Goal: Use online tool/utility

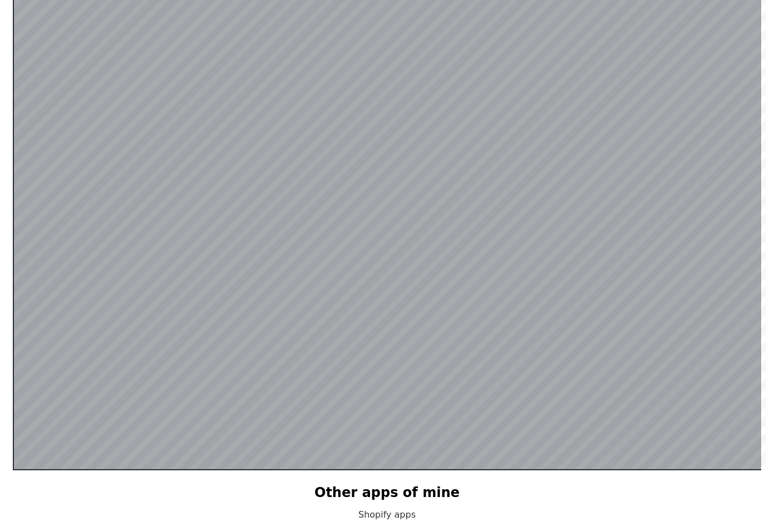
scroll to position [217, 0]
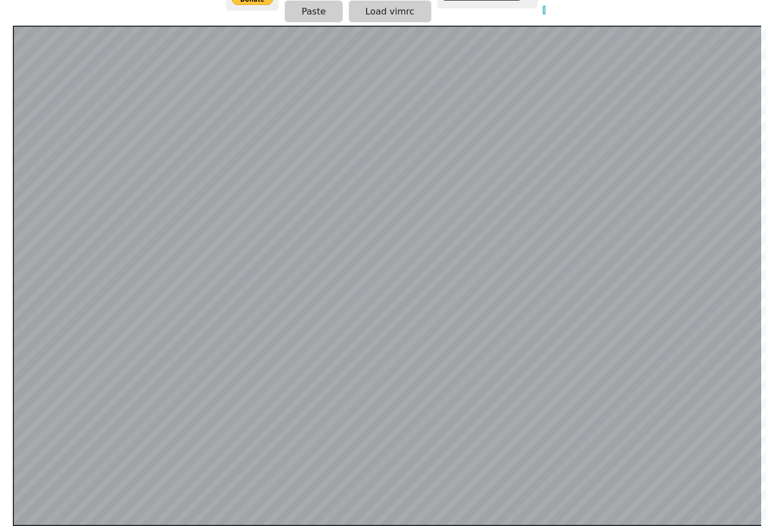
type input "*"
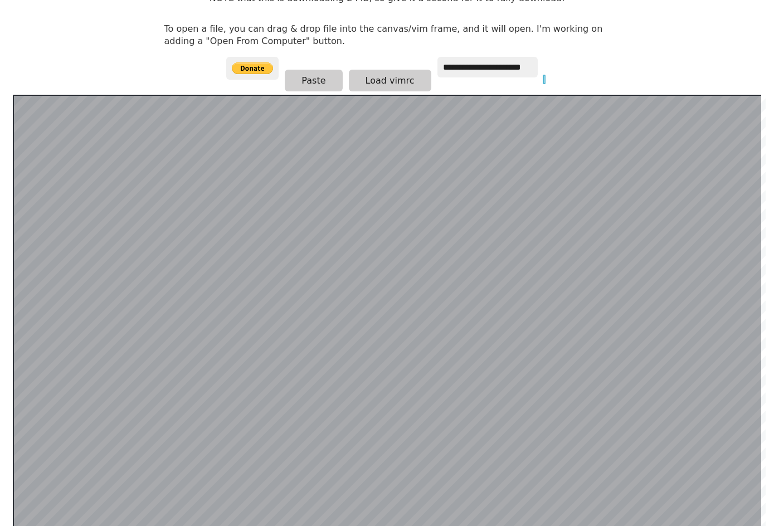
scroll to position [106, 0]
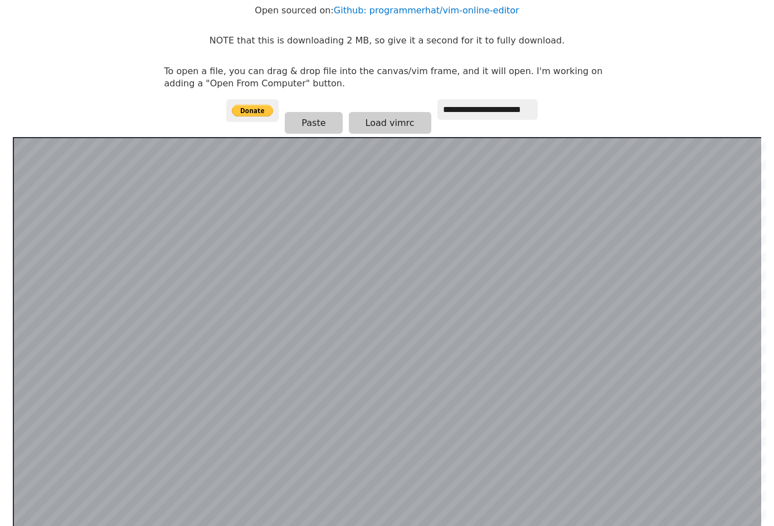
click at [578, 122] on body "**********" at bounding box center [387, 168] width 457 height 526
click at [299, 115] on button "Paste" at bounding box center [313, 123] width 57 height 22
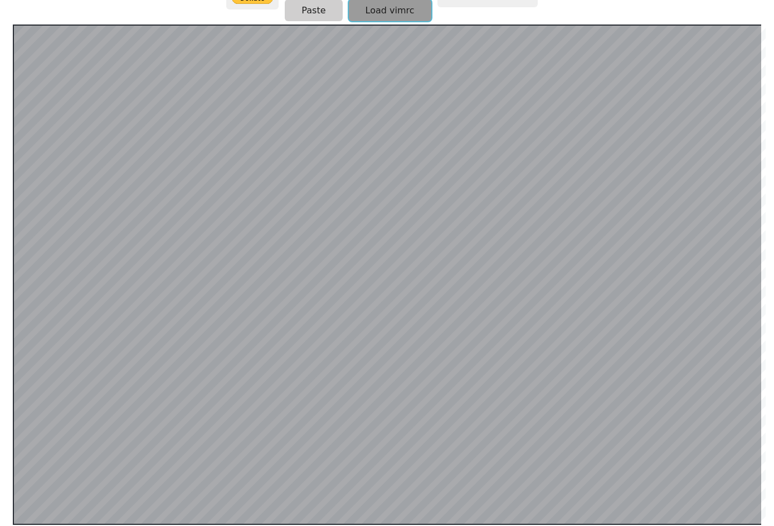
click at [380, 10] on button "Load vimrc" at bounding box center [390, 10] width 82 height 22
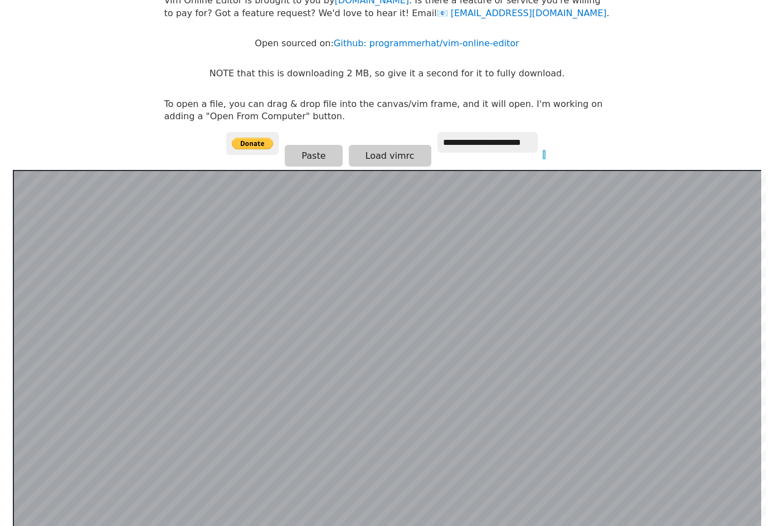
scroll to position [0, 0]
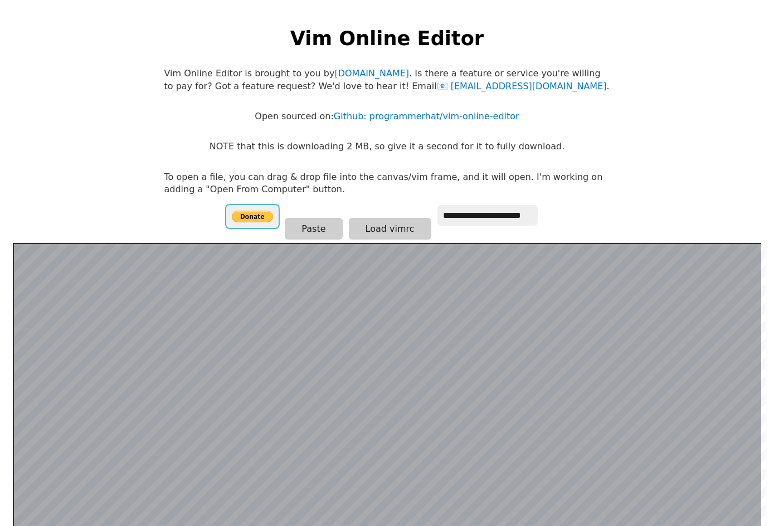
click at [249, 215] on input "image" at bounding box center [252, 216] width 52 height 23
click at [321, 225] on button "Paste" at bounding box center [313, 229] width 57 height 22
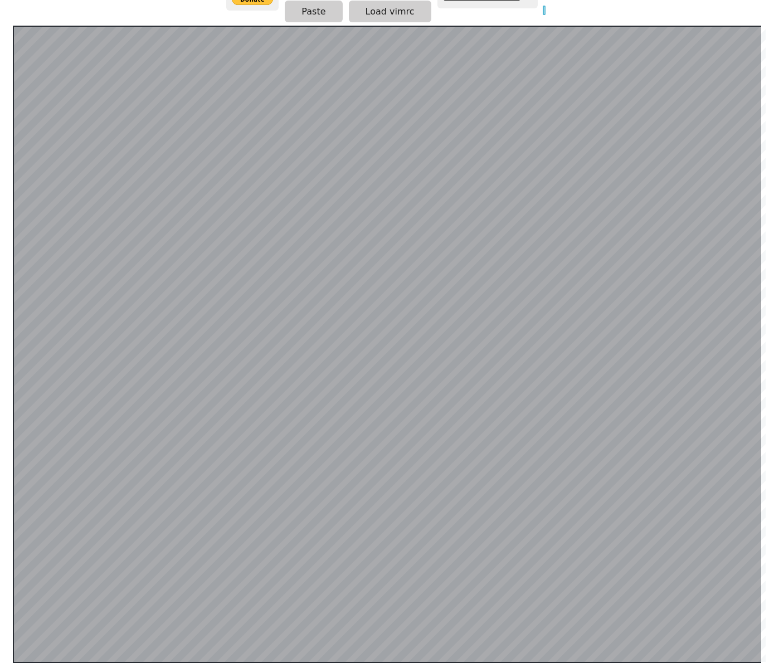
scroll to position [0, 3]
type input "*"
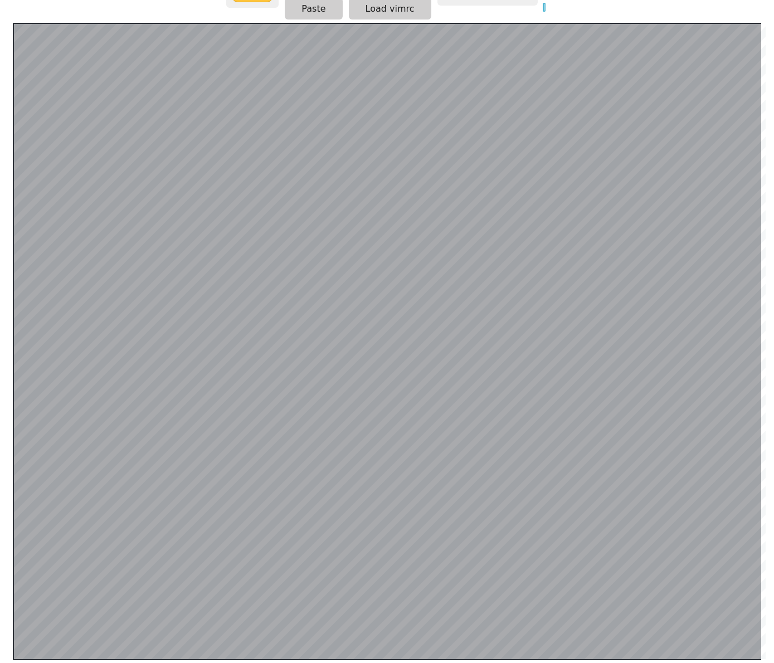
scroll to position [217, 0]
